Goal: Task Accomplishment & Management: Manage account settings

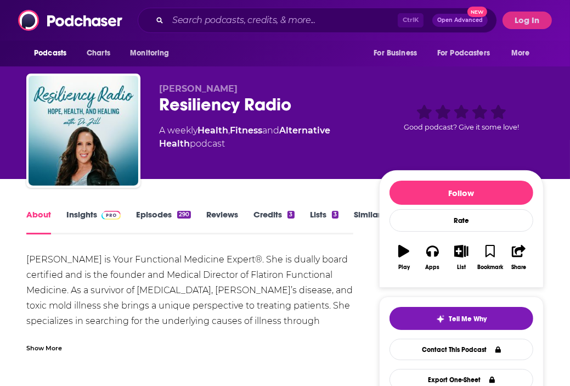
click at [77, 219] on link "Insights" at bounding box center [93, 221] width 54 height 25
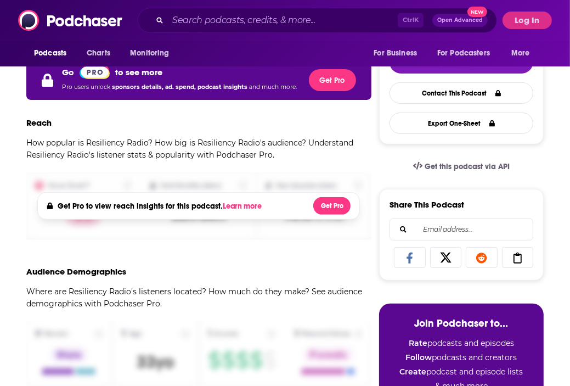
scroll to position [256, 0]
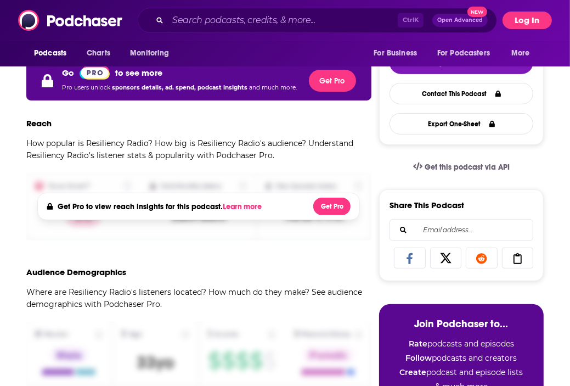
click at [489, 20] on button "Log In" at bounding box center [526, 21] width 49 height 18
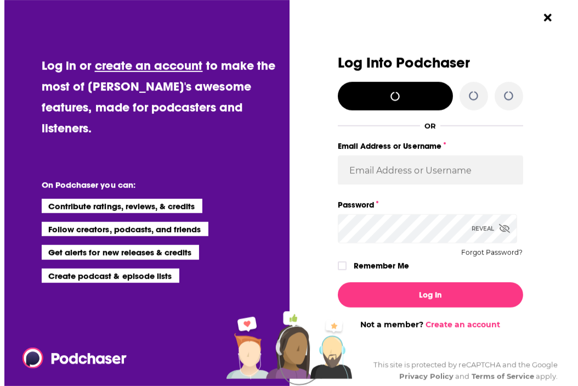
scroll to position [0, 0]
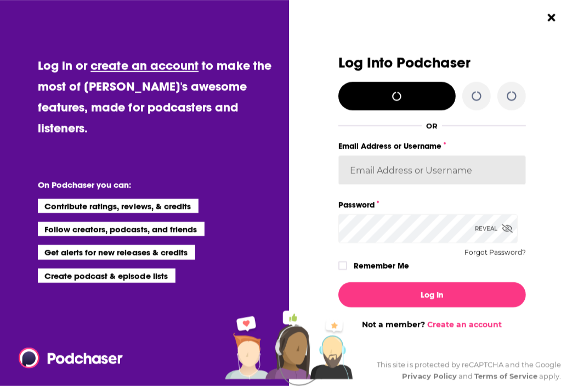
type input "[PERSON_NAME].[PERSON_NAME]"
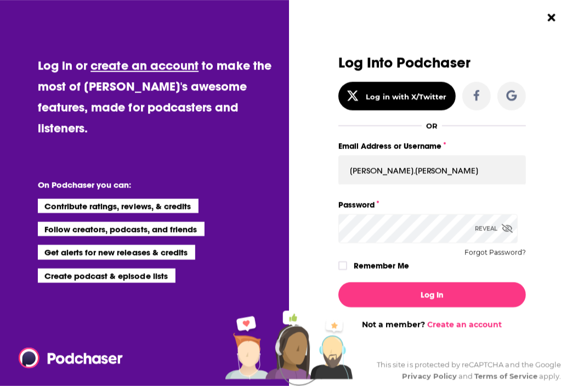
click at [381, 273] on div "Log In Not a member? Create an account" at bounding box center [432, 301] width 188 height 56
click at [366, 266] on label "Remember Me" at bounding box center [381, 265] width 55 height 14
click at [346, 270] on input "rememberMe" at bounding box center [342, 270] width 7 height 0
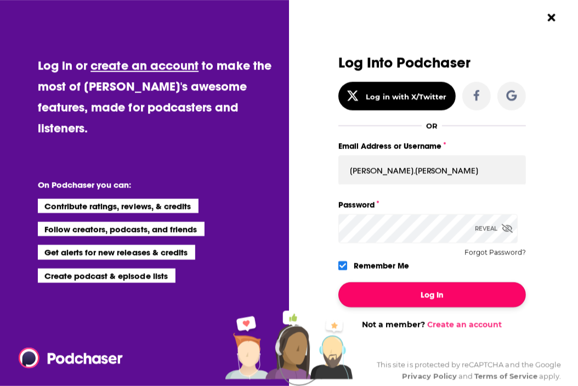
click at [389, 295] on button "Log In" at bounding box center [432, 294] width 188 height 25
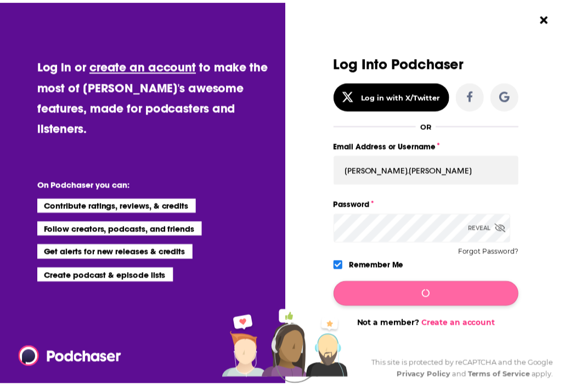
scroll to position [256, 0]
